Goal: Information Seeking & Learning: Learn about a topic

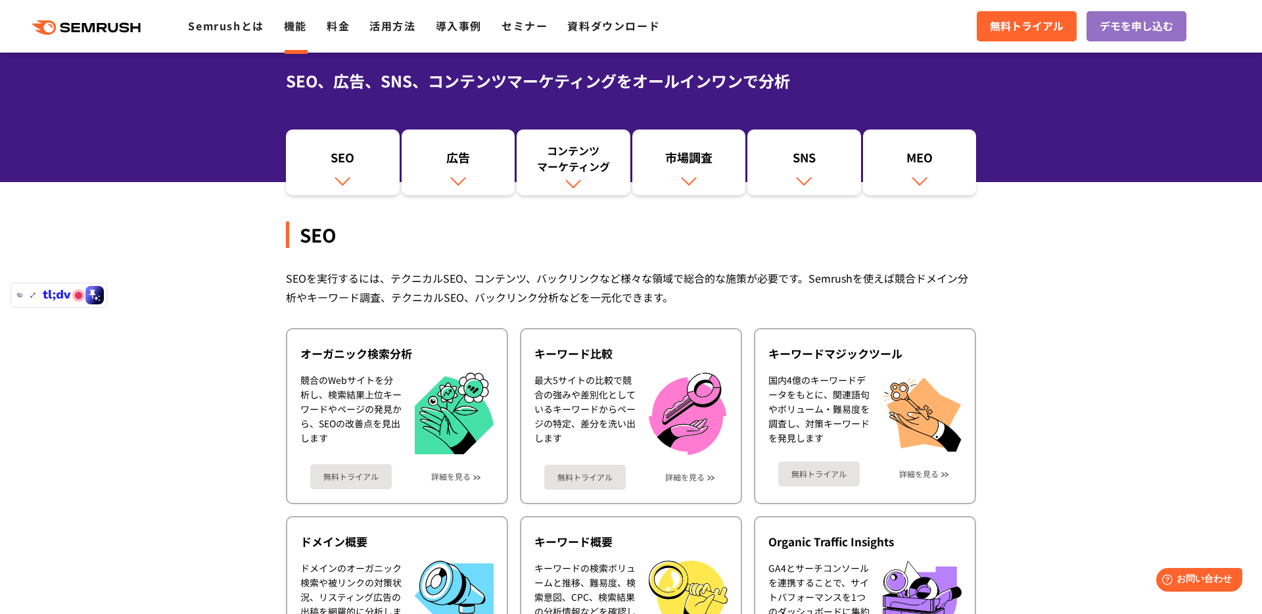
scroll to position [108, 0]
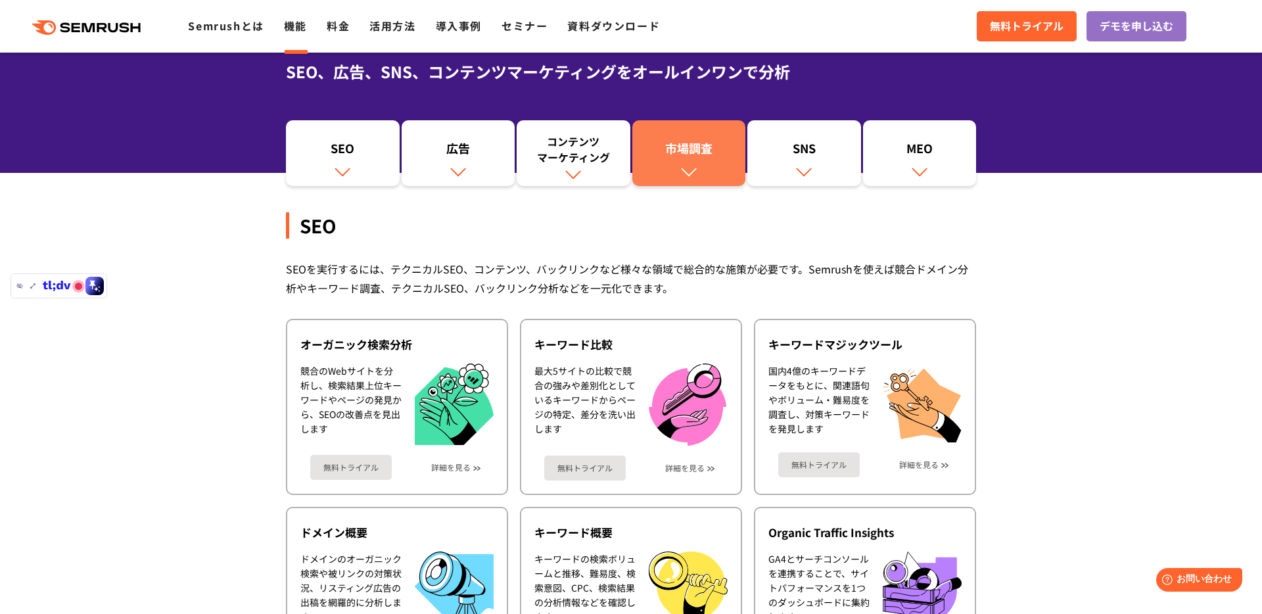
click at [682, 166] on img at bounding box center [688, 171] width 17 height 17
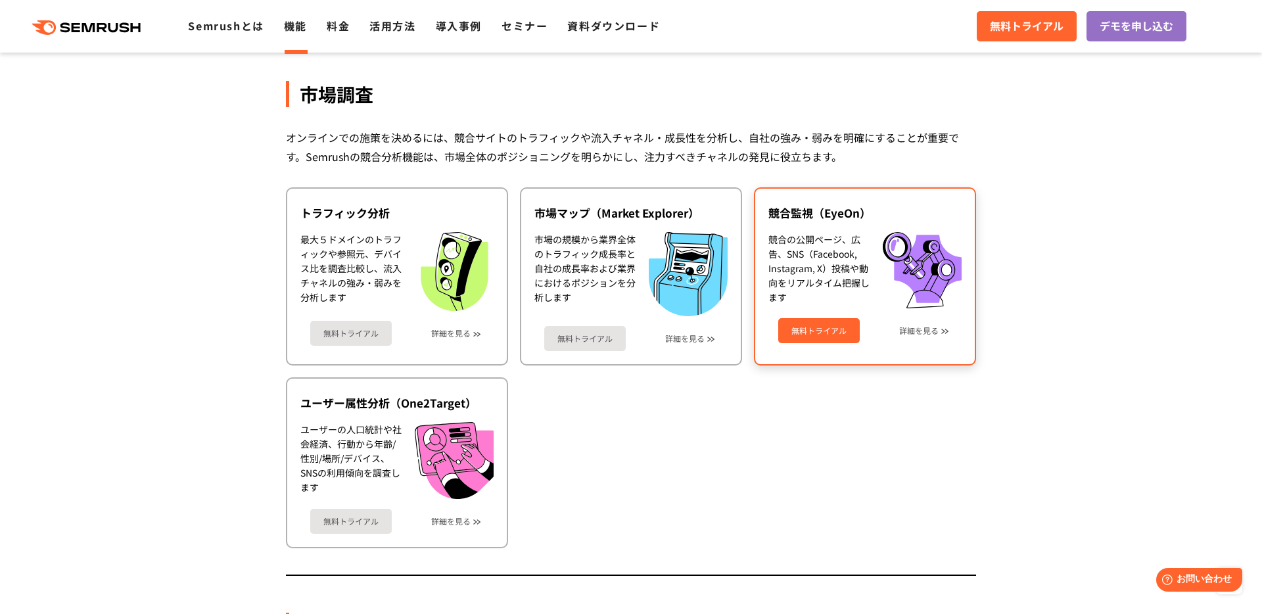
scroll to position [2201, 0]
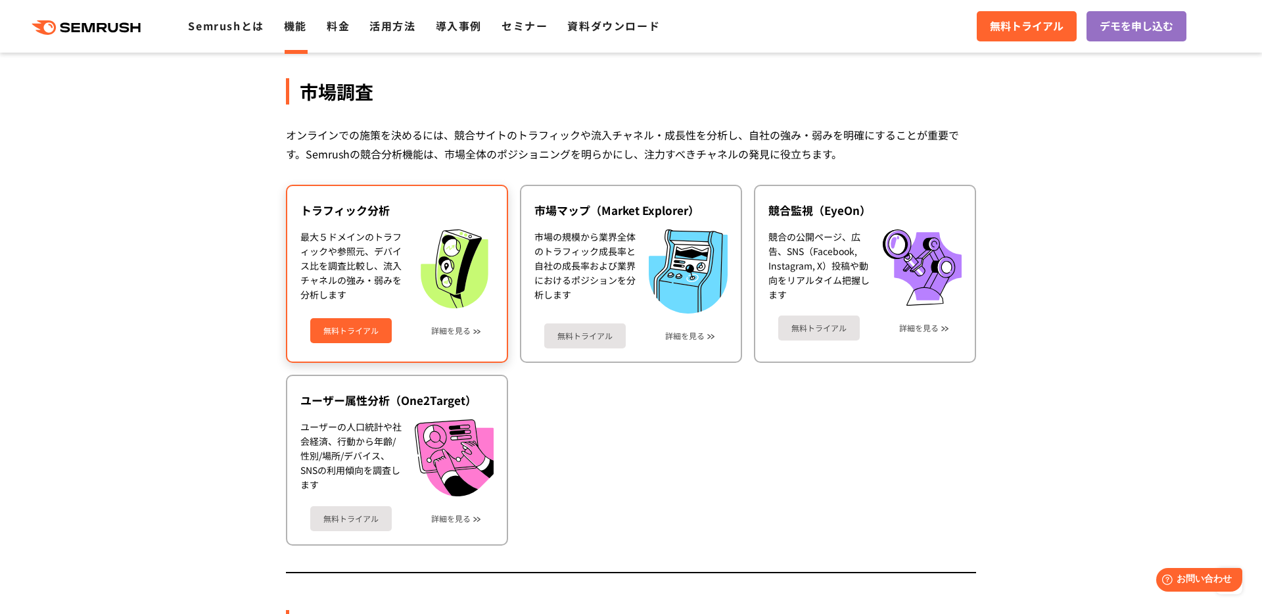
click at [471, 327] on div "無料トライアル 詳細を見る" at bounding box center [396, 325] width 193 height 35
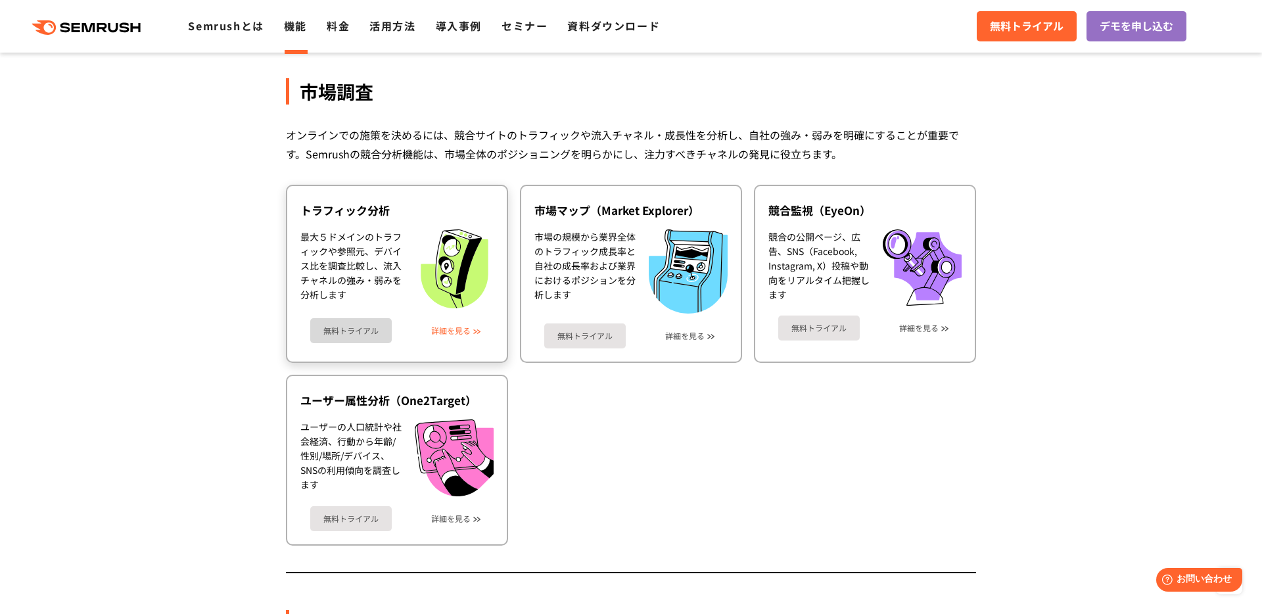
click at [470, 330] on link "詳細を見る" at bounding box center [450, 330] width 39 height 9
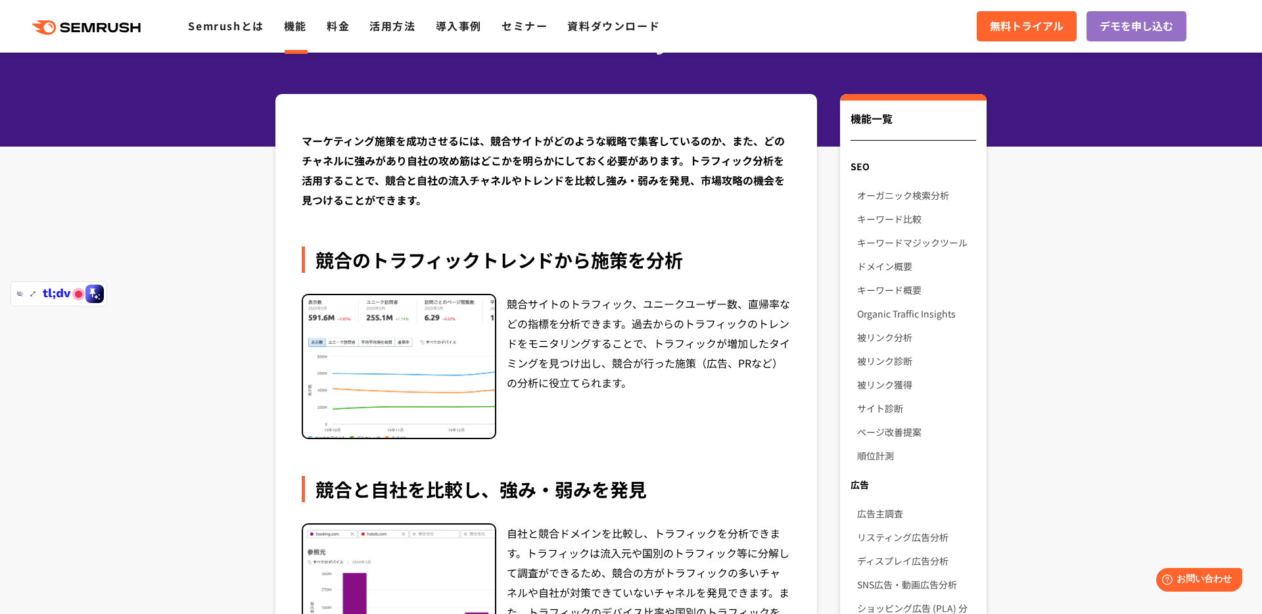
scroll to position [102, 0]
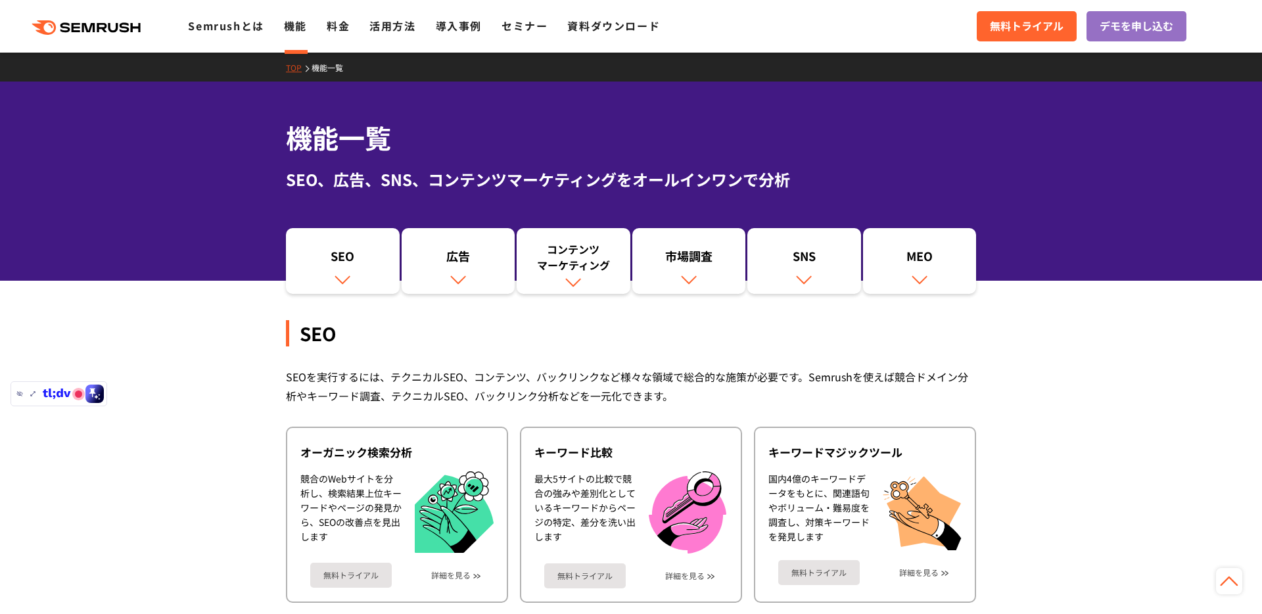
scroll to position [2201, 0]
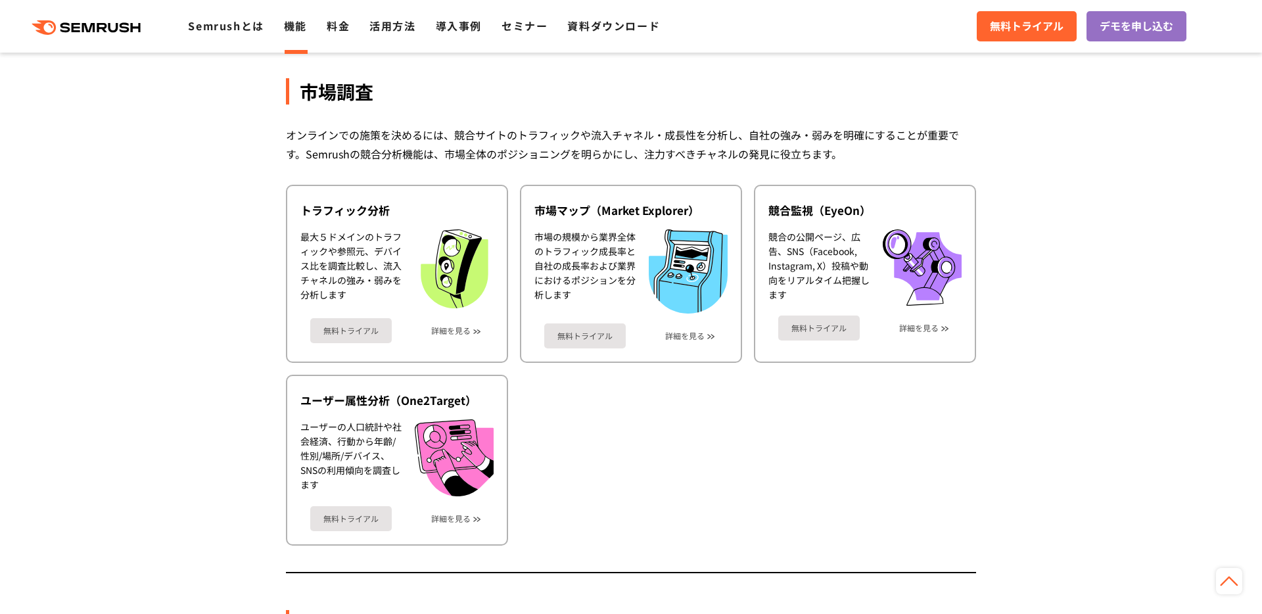
click at [593, 254] on div "市場の規模から業界全体のトラフィック成長率と自社の成長率および業界におけるポジションを分析します" at bounding box center [584, 270] width 101 height 83
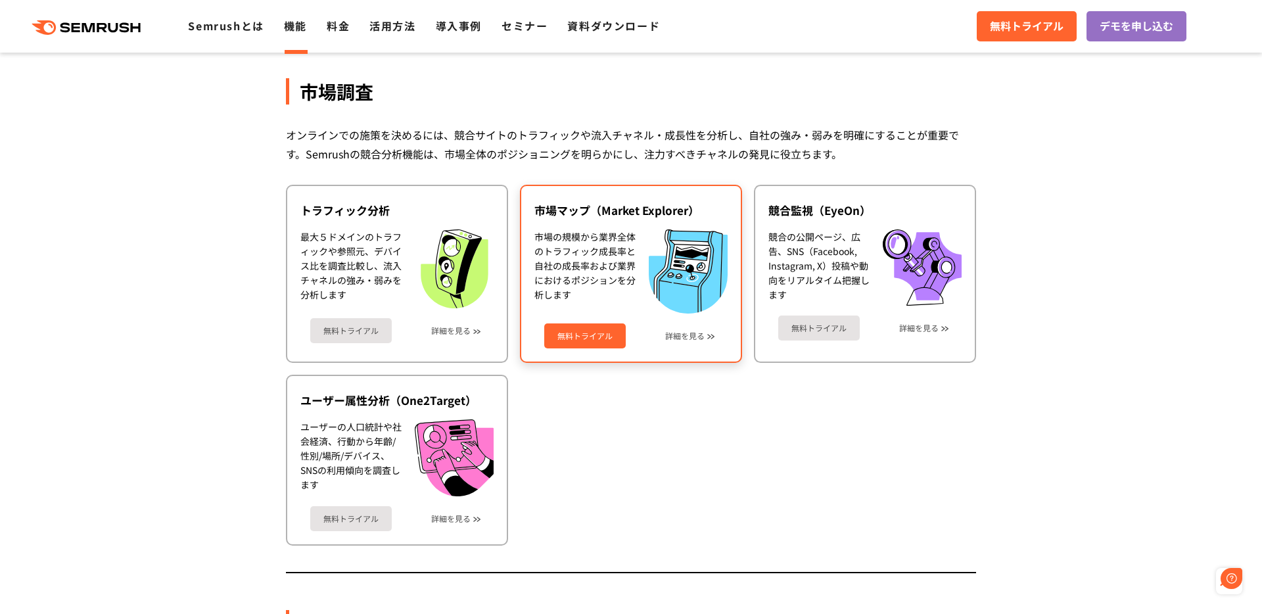
scroll to position [0, 0]
click at [681, 342] on div "無料トライアル 詳細を見る" at bounding box center [630, 330] width 193 height 35
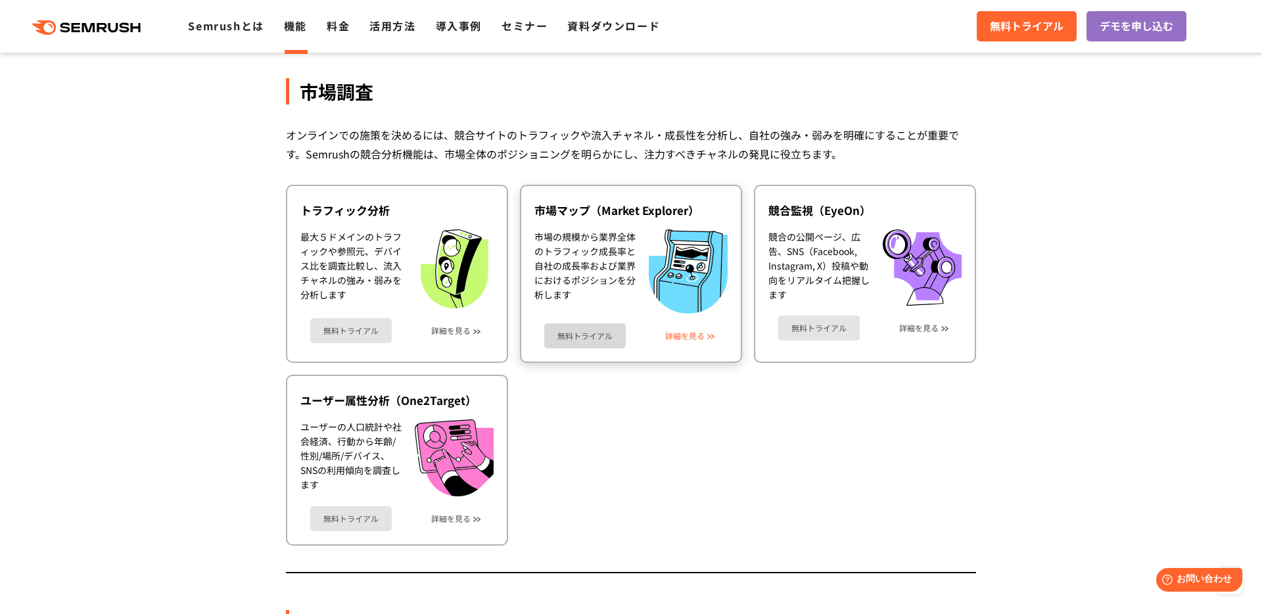
click at [681, 333] on link "詳細を見る" at bounding box center [684, 335] width 39 height 9
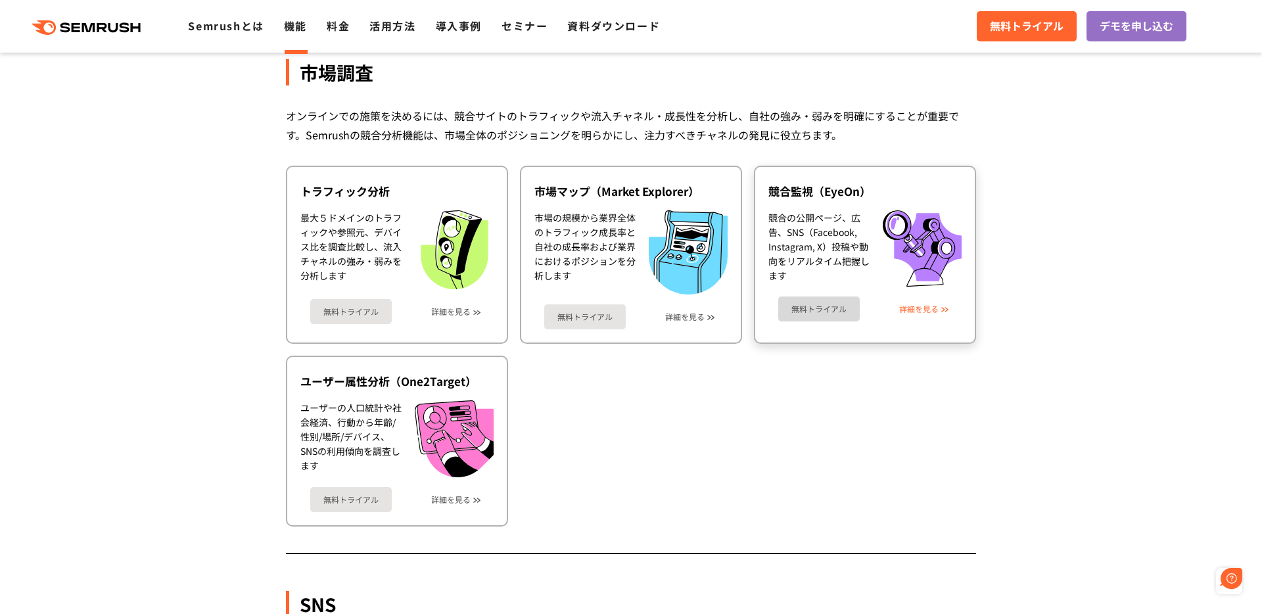
click at [910, 304] on link "詳細を見る" at bounding box center [918, 308] width 39 height 9
